Goal: Navigation & Orientation: Find specific page/section

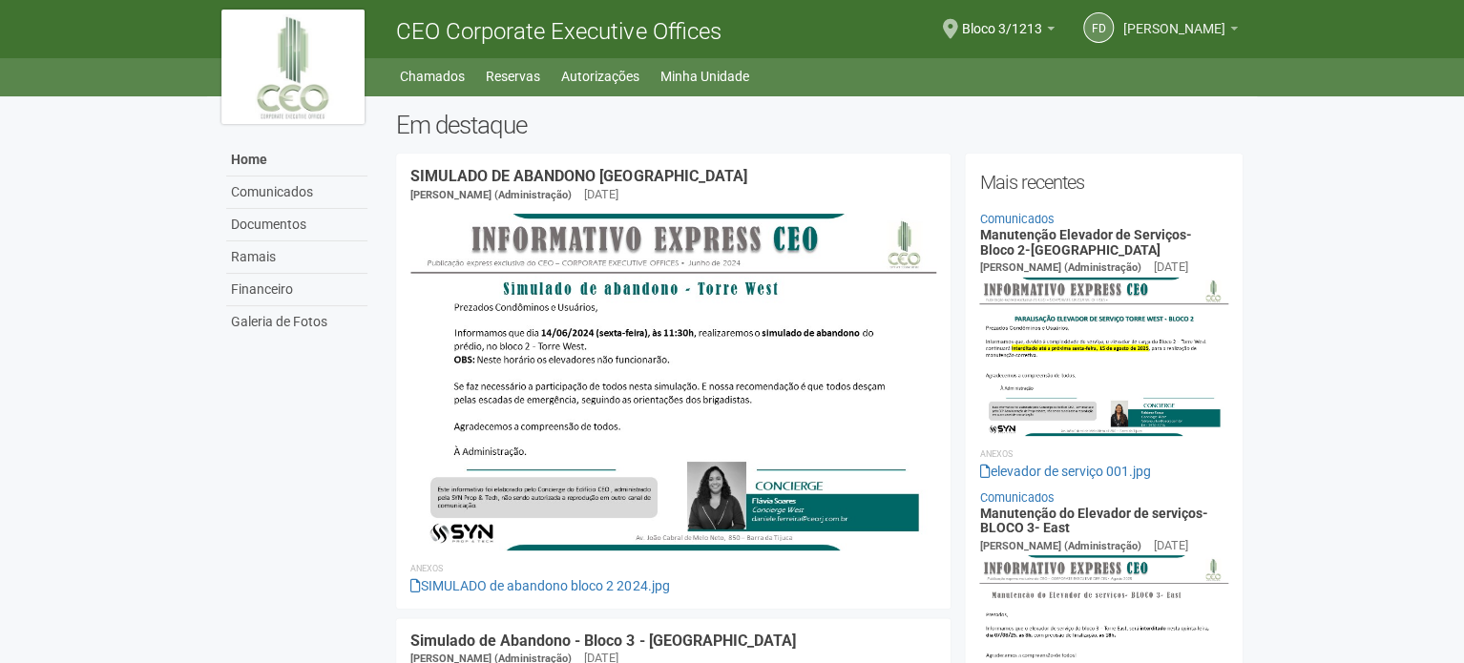
click at [1123, 31] on span "[PERSON_NAME]" at bounding box center [1174, 19] width 102 height 33
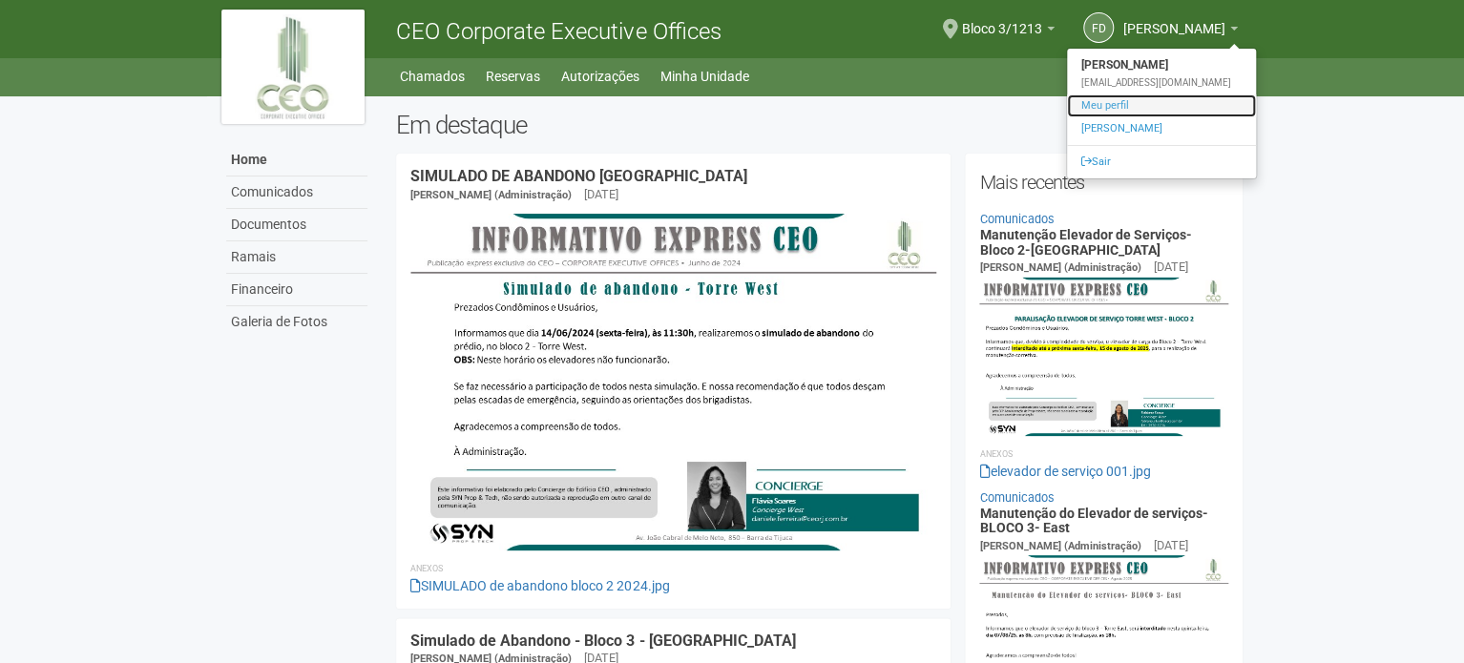
click at [1067, 116] on link "Meu perfil" at bounding box center [1161, 105] width 189 height 23
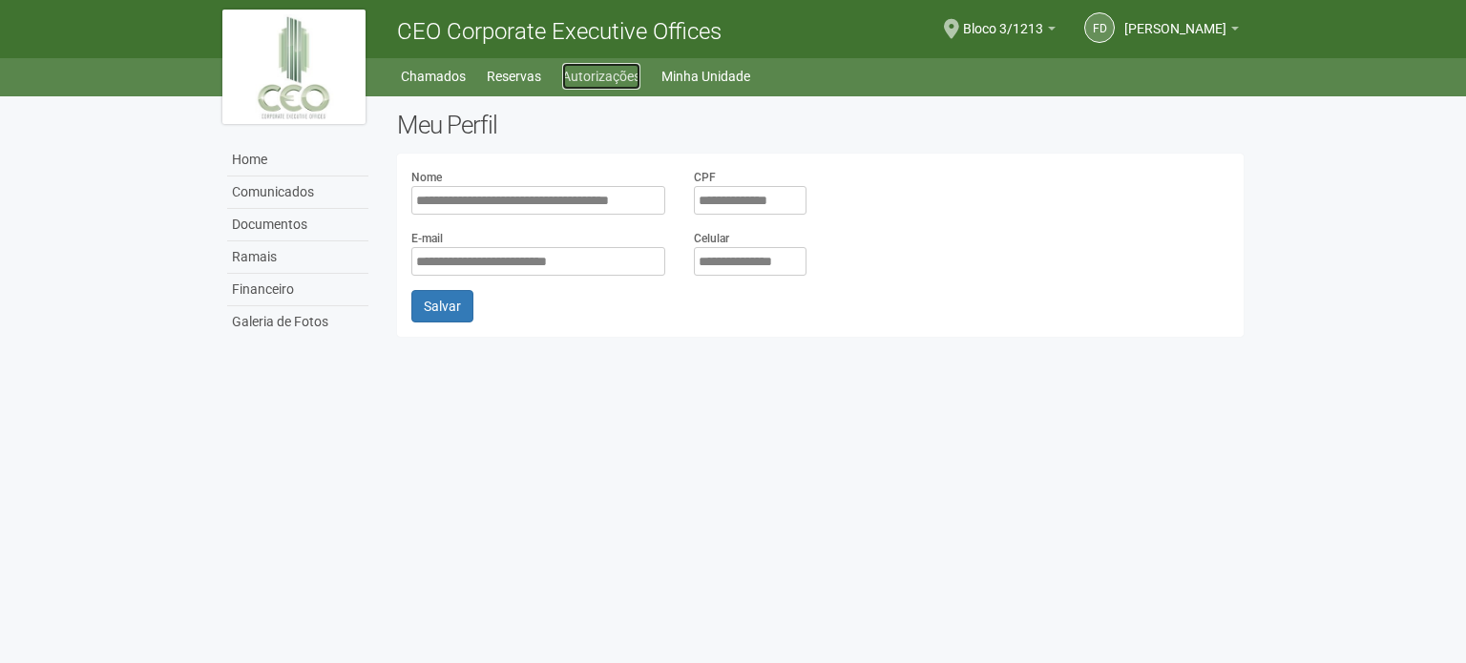
click at [614, 79] on link "Autorizações" at bounding box center [601, 76] width 78 height 27
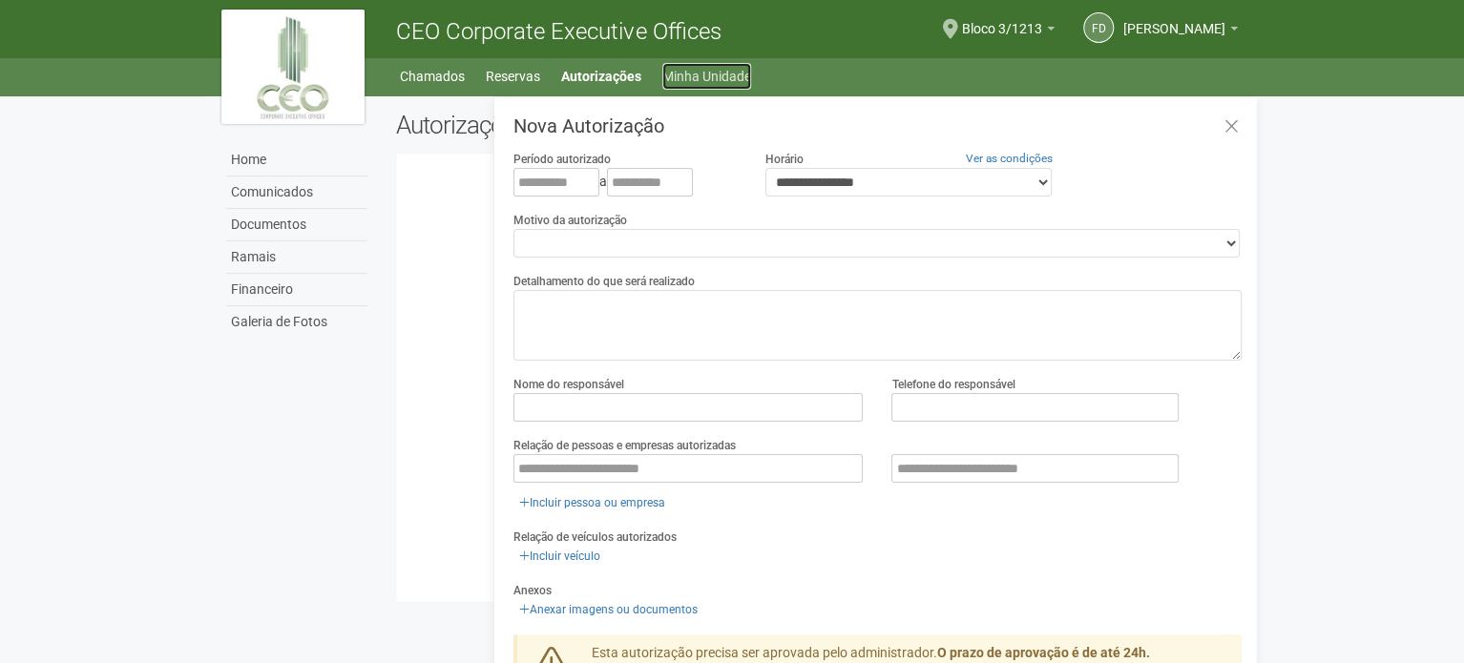
click at [699, 79] on link "Minha Unidade" at bounding box center [706, 76] width 89 height 27
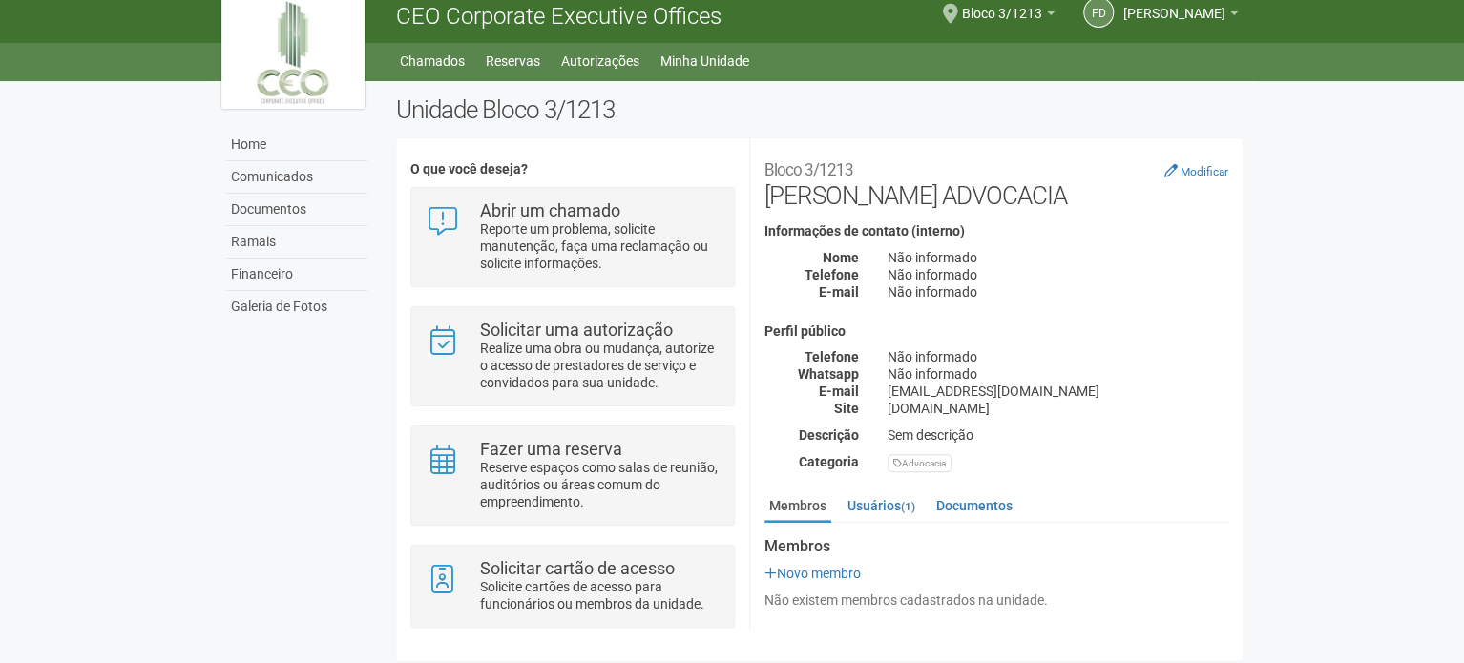
scroll to position [20, 0]
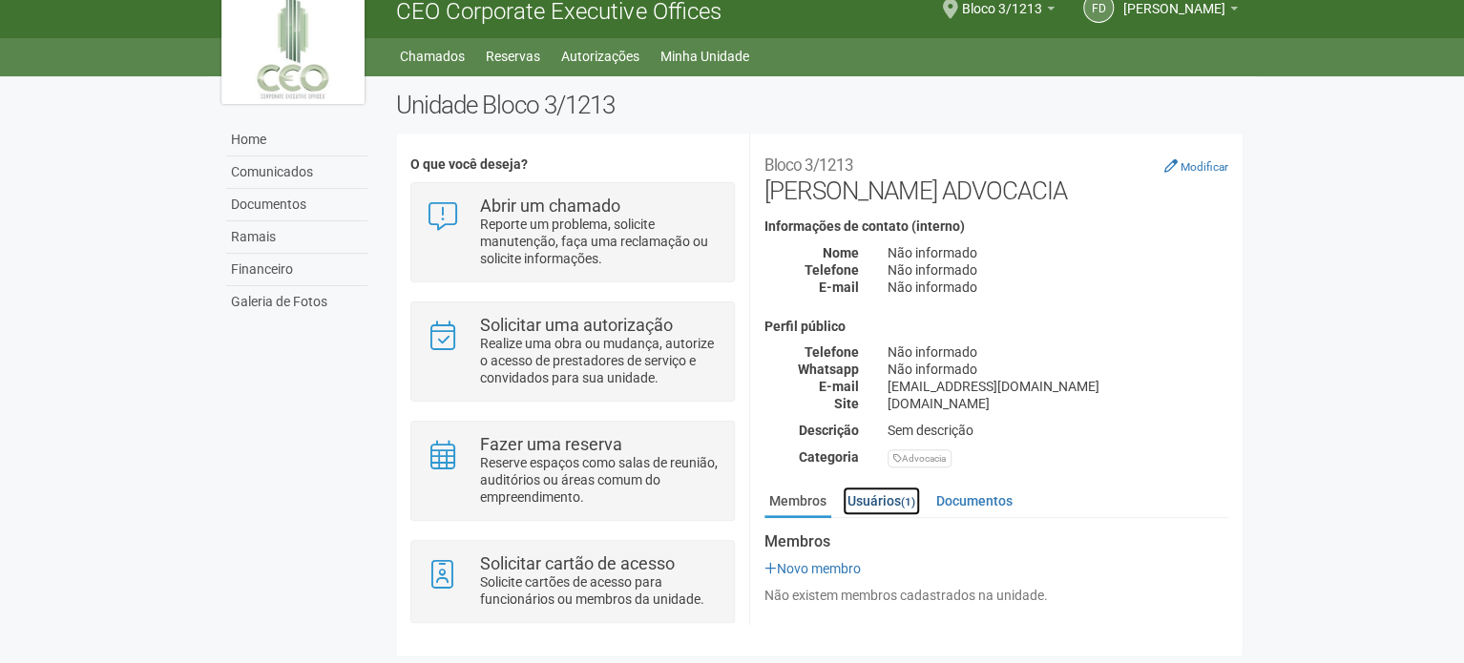
click at [893, 500] on link "Usuários (1)" at bounding box center [881, 501] width 77 height 29
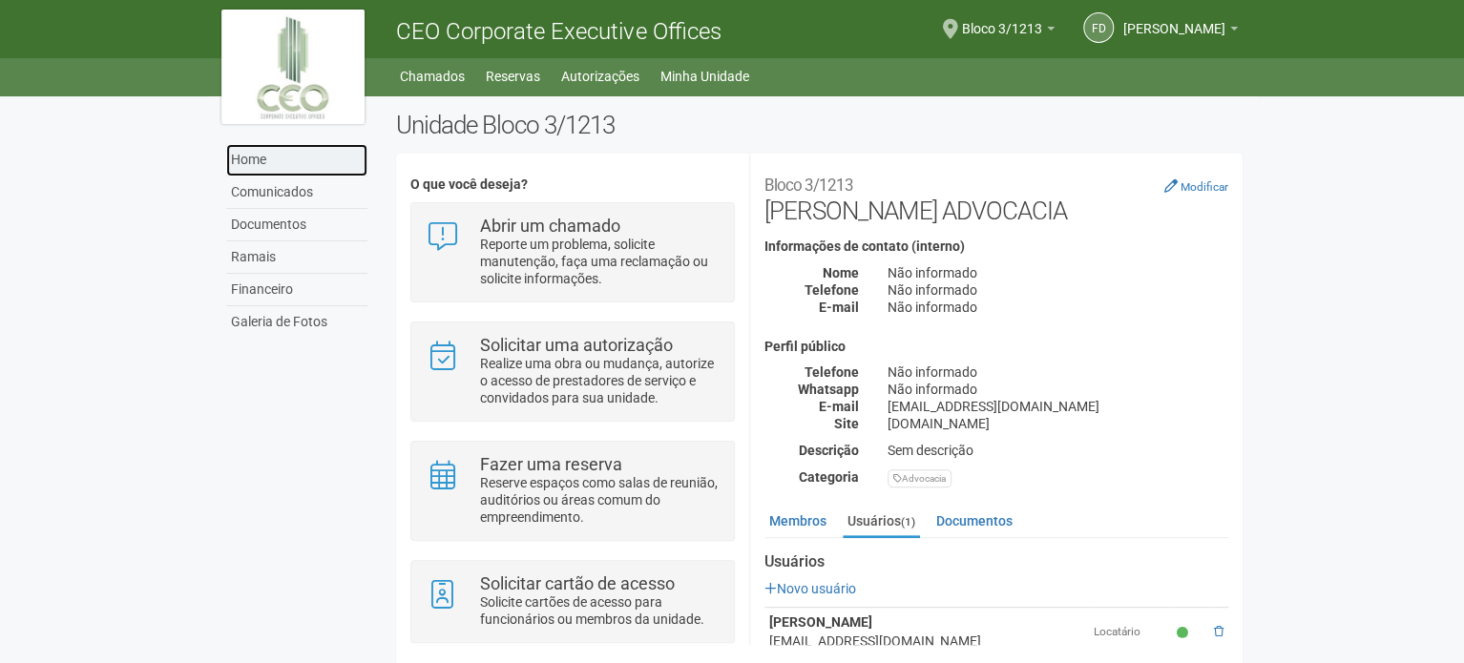
click at [244, 159] on link "Home" at bounding box center [296, 160] width 141 height 32
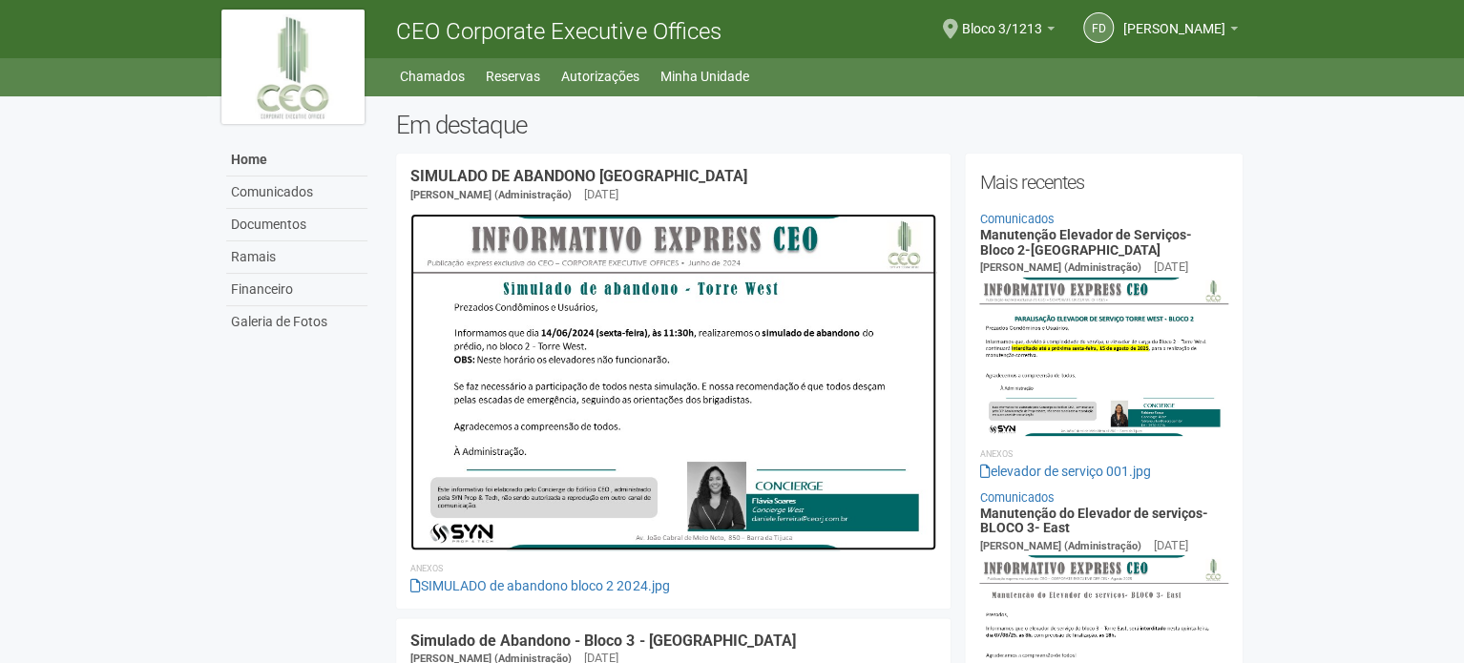
click at [573, 354] on img at bounding box center [673, 382] width 526 height 337
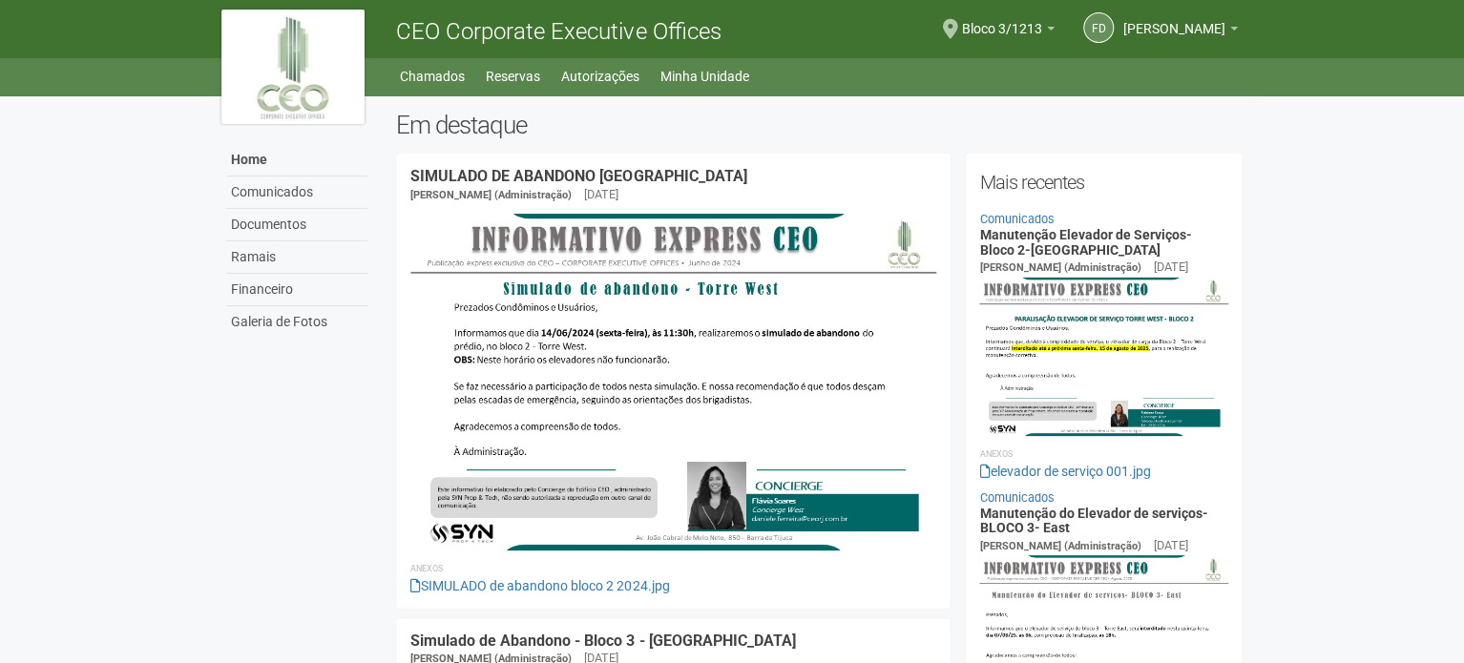
click at [340, 66] on img at bounding box center [292, 67] width 143 height 115
click at [508, 16] on div "CEO Corporate Executive Offices" at bounding box center [600, 29] width 437 height 58
